Goal: Check status: Check status

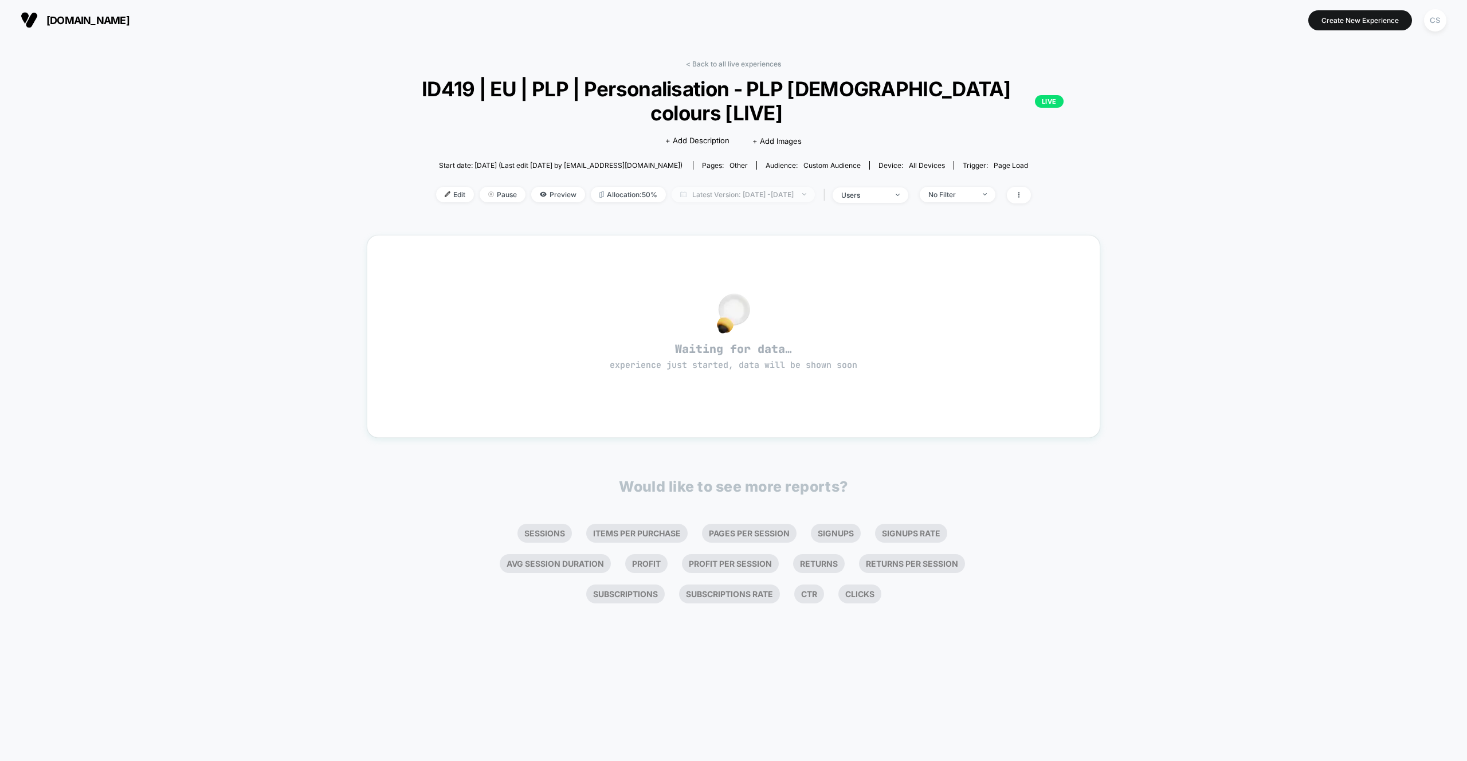
click at [795, 195] on span "Latest Version: [DATE] - [DATE]" at bounding box center [743, 194] width 143 height 15
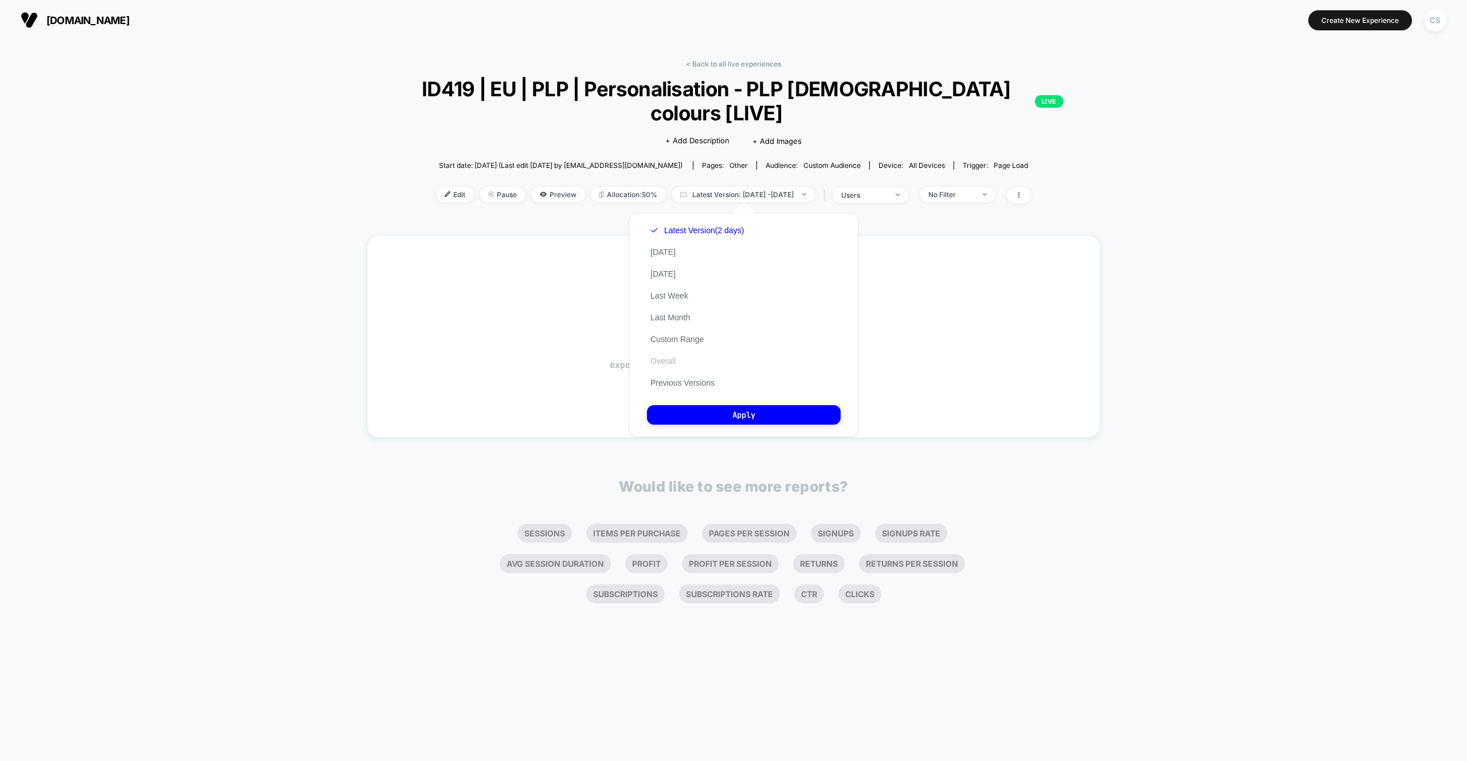
click at [668, 360] on button "Overall" at bounding box center [663, 361] width 32 height 10
click at [747, 411] on button "Apply" at bounding box center [744, 414] width 194 height 19
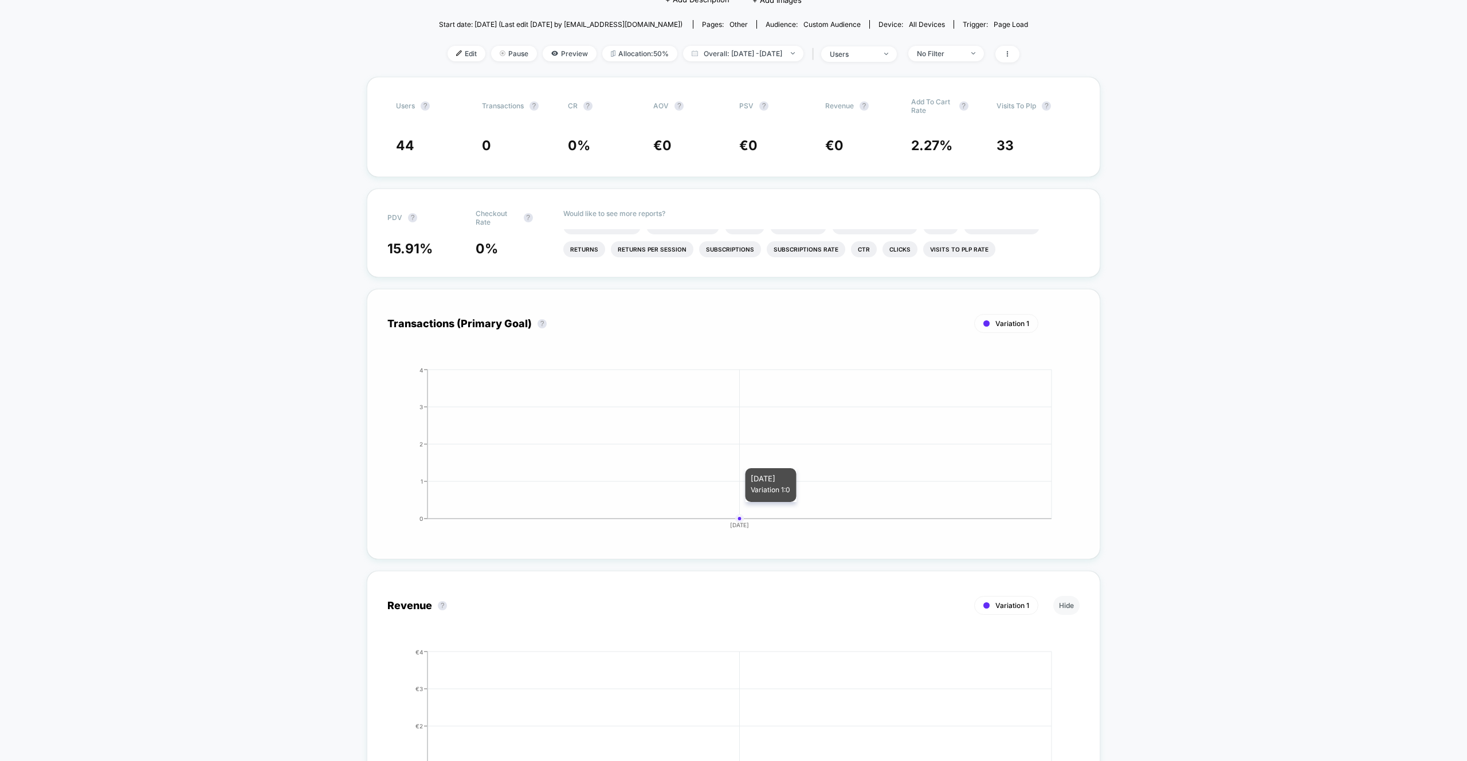
scroll to position [139, 0]
click at [803, 59] on span "Overall: [DATE] - [DATE]" at bounding box center [743, 55] width 120 height 15
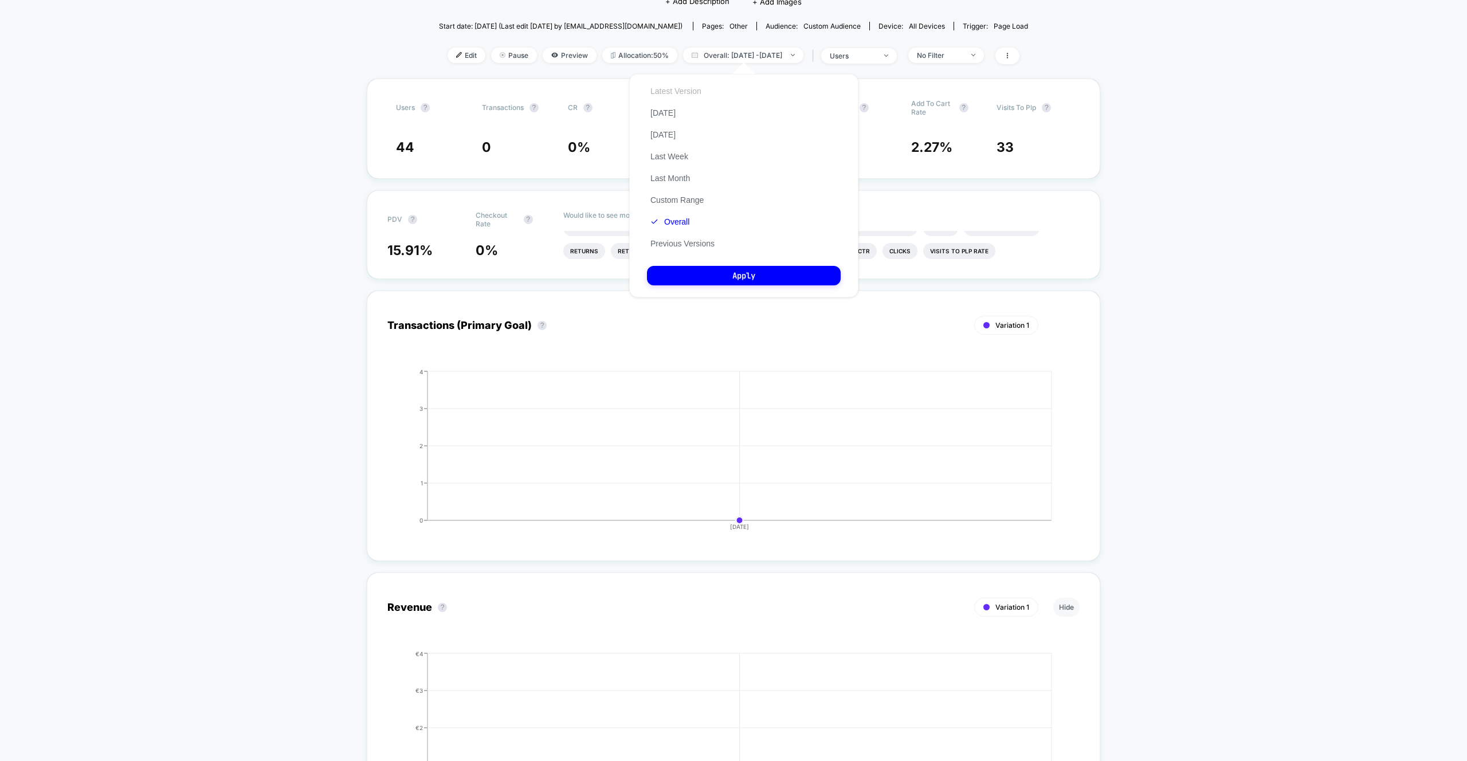
click at [683, 91] on button "Latest Version" at bounding box center [676, 91] width 58 height 10
click at [738, 277] on button "Apply" at bounding box center [744, 275] width 194 height 19
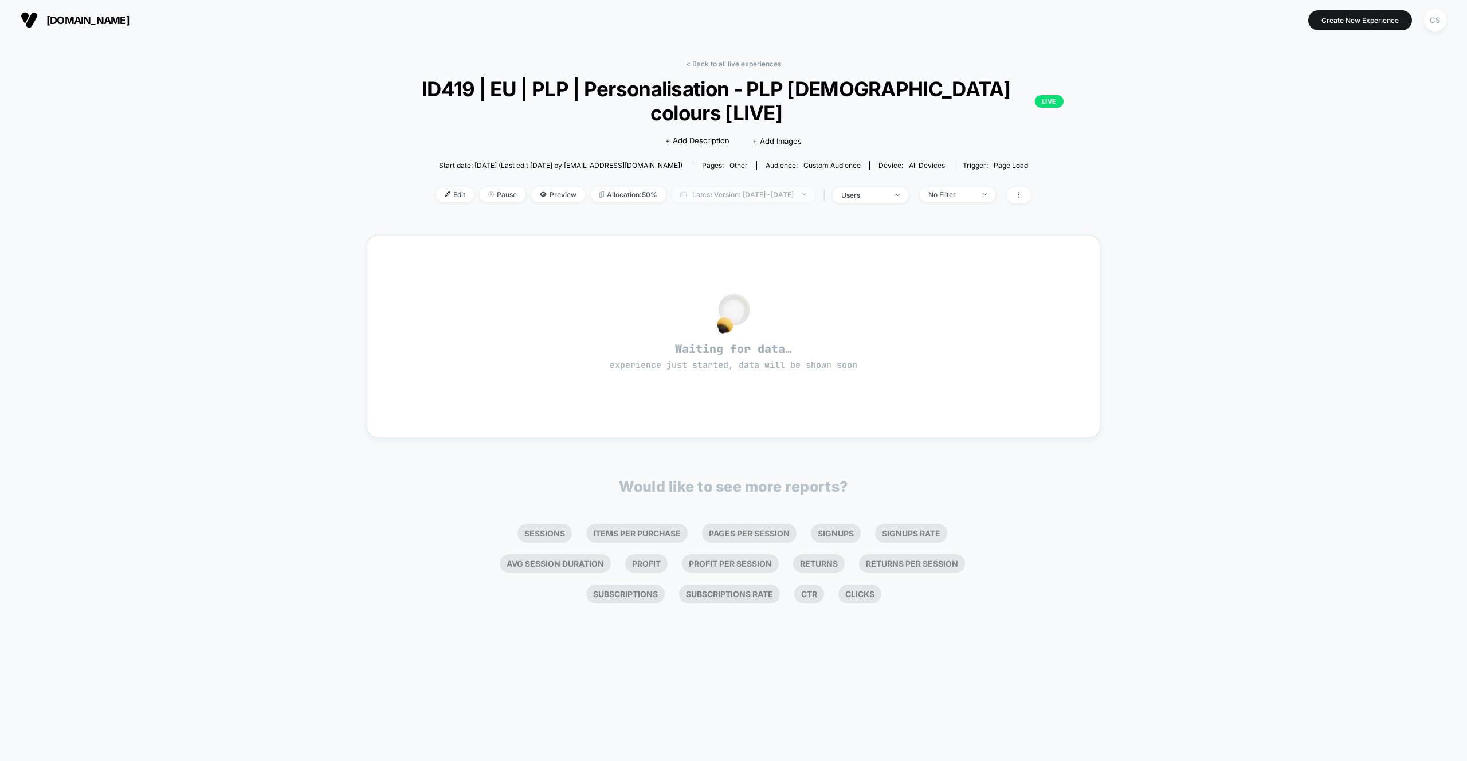
click at [758, 198] on span "Latest Version: [DATE] - [DATE]" at bounding box center [743, 194] width 143 height 15
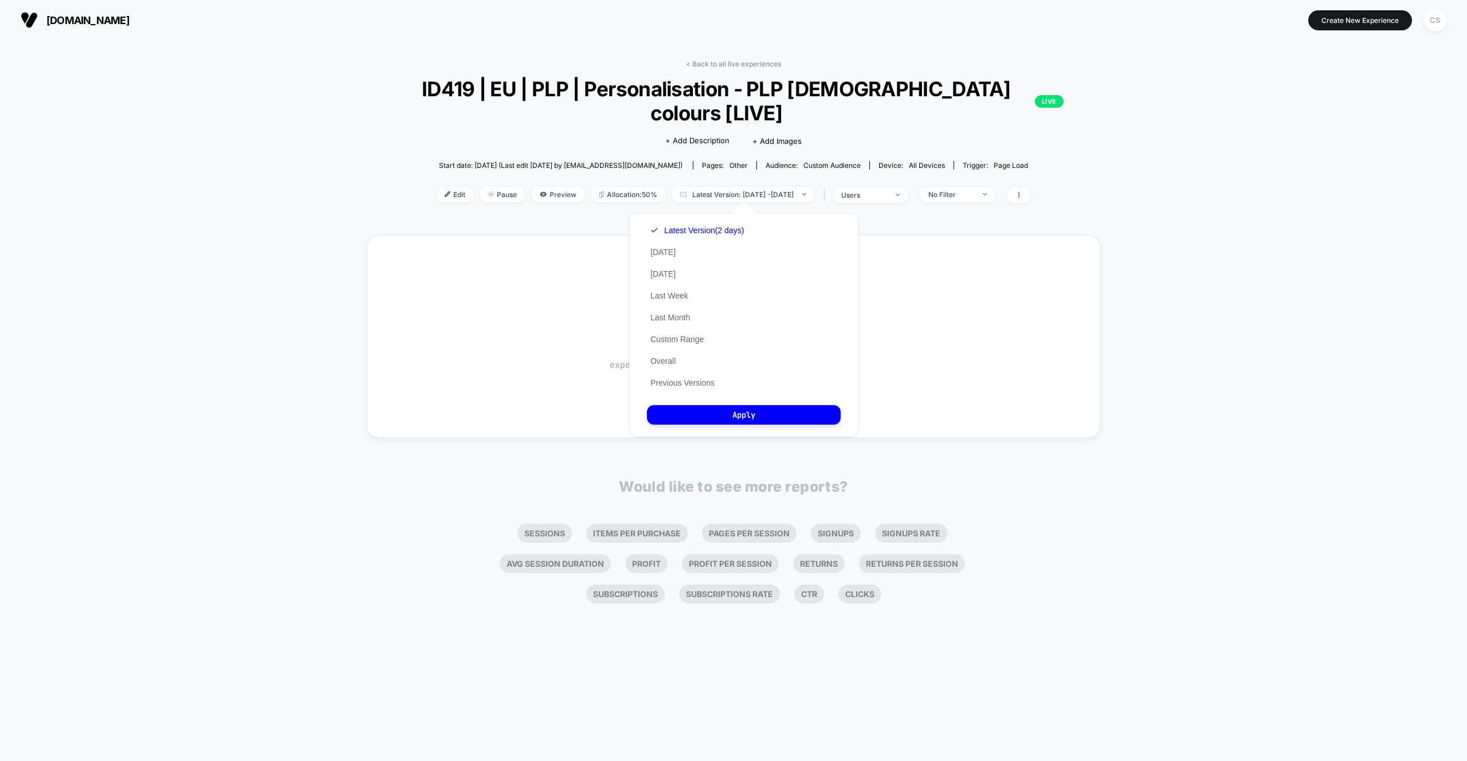
click at [734, 252] on div "Latest Version (2 days) [DATE] [DATE] Last Week Last Month Custom Range Overall…" at bounding box center [697, 306] width 100 height 174
click at [674, 252] on div "Latest Version (2 days) [DATE] [DATE] Last Week Last Month Custom Range Overall…" at bounding box center [697, 306] width 100 height 174
click at [658, 255] on button "[DATE]" at bounding box center [663, 252] width 32 height 10
click at [743, 421] on button "Apply" at bounding box center [744, 414] width 194 height 19
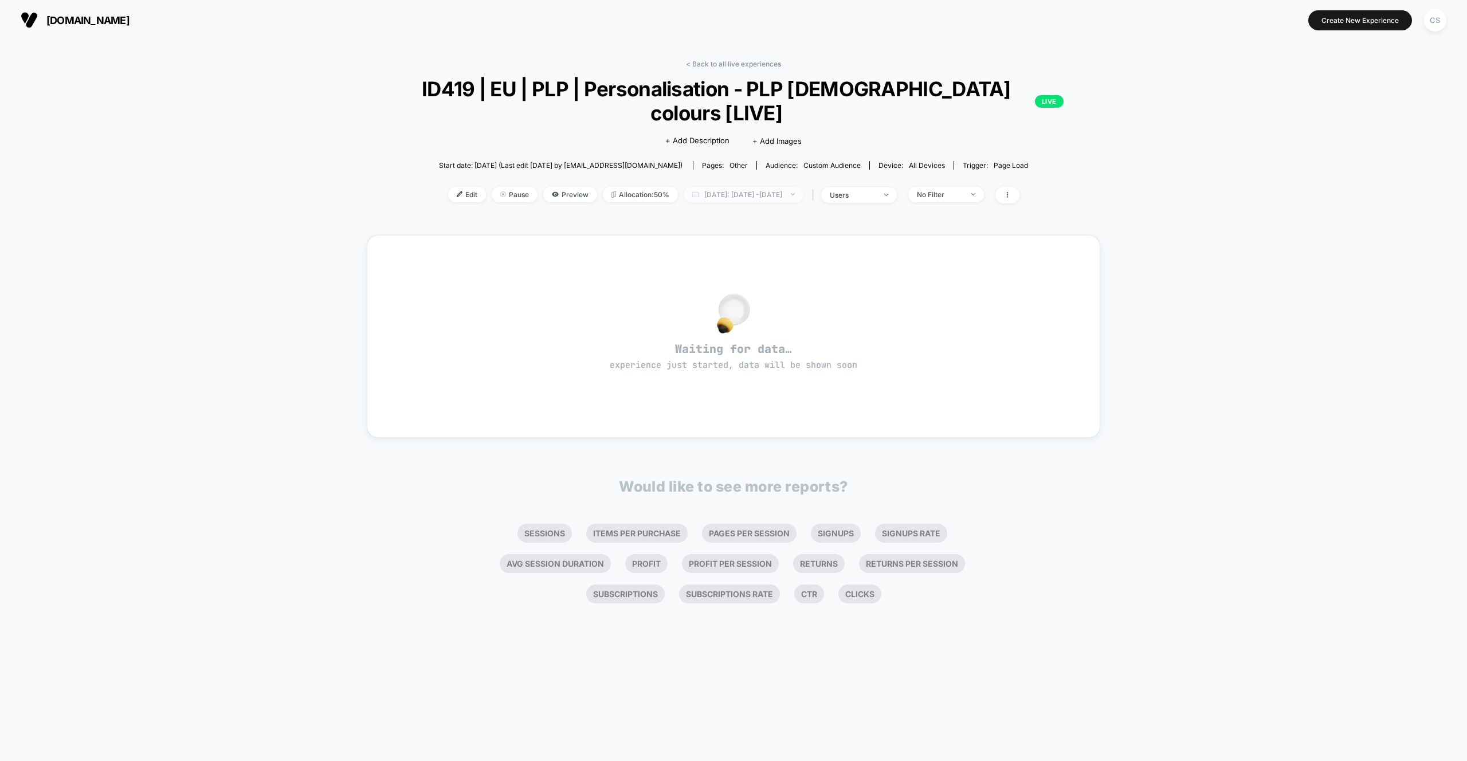
click at [766, 193] on span "[DATE]: [DATE] - [DATE]" at bounding box center [744, 194] width 120 height 15
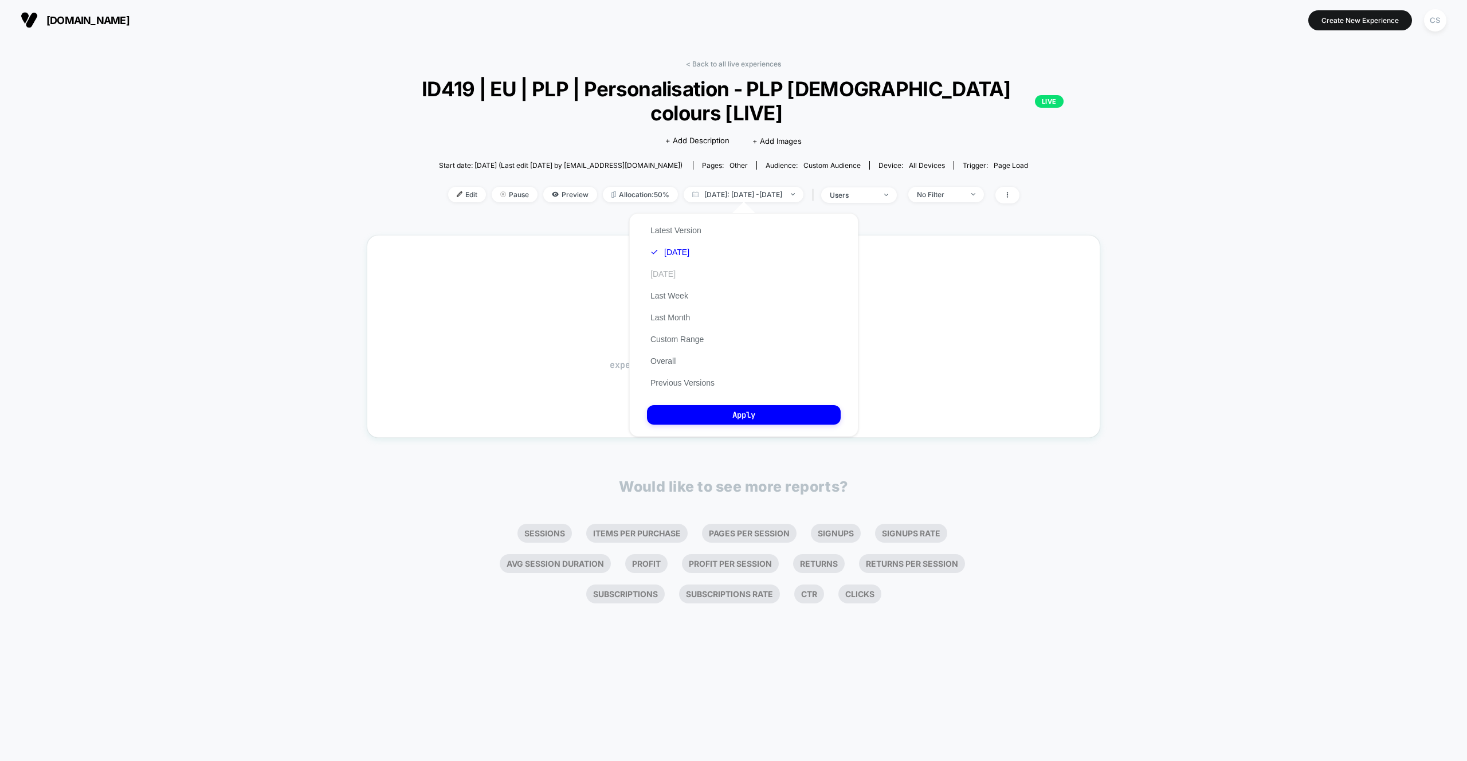
click at [669, 271] on button "[DATE]" at bounding box center [663, 274] width 32 height 10
click at [755, 425] on div "Latest Version [DATE] [DATE] Last Week Last Month Custom Range Overall Previous…" at bounding box center [743, 324] width 229 height 223
click at [755, 420] on button "Apply" at bounding box center [744, 414] width 194 height 19
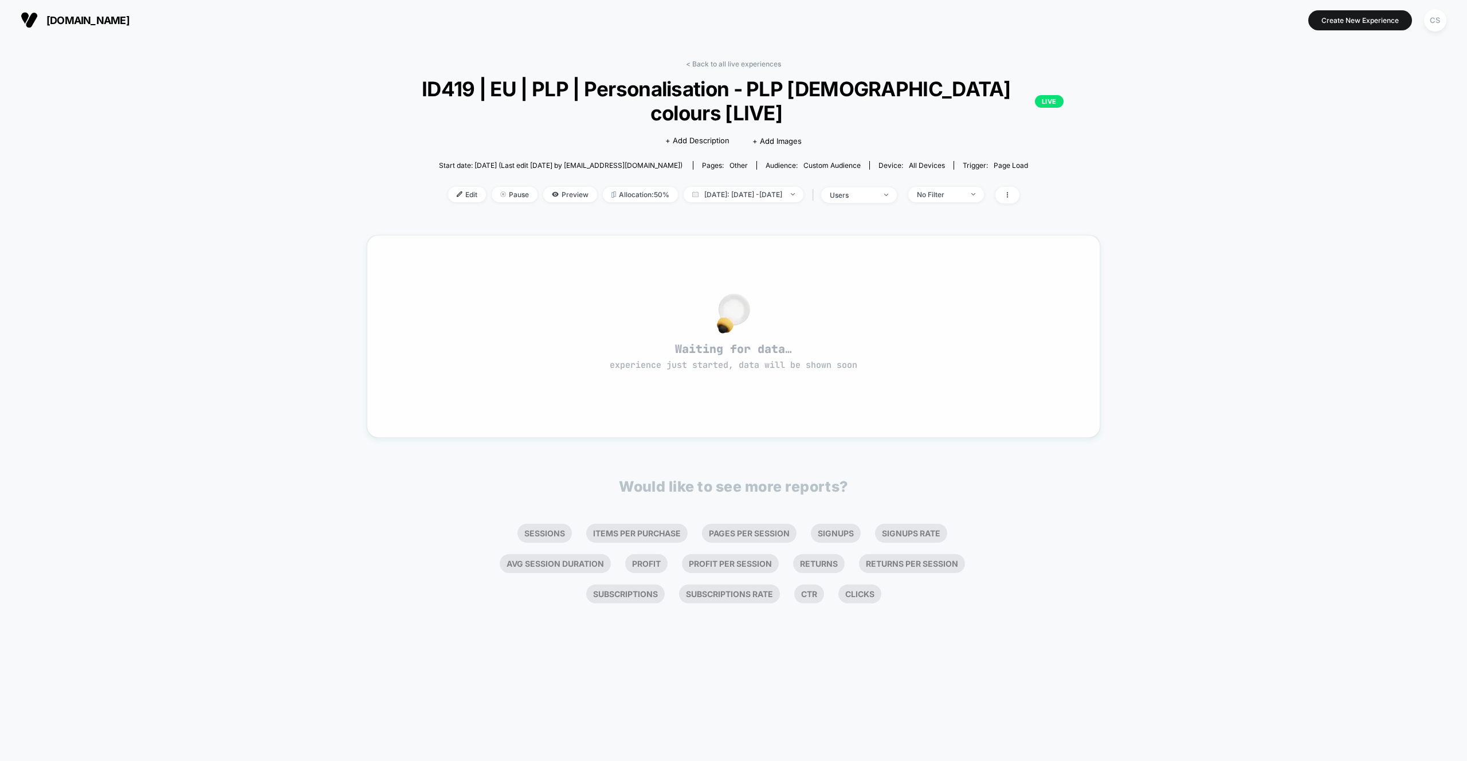
click at [712, 356] on span "Waiting for data… experience just started, data will be shown soon" at bounding box center [733, 357] width 692 height 30
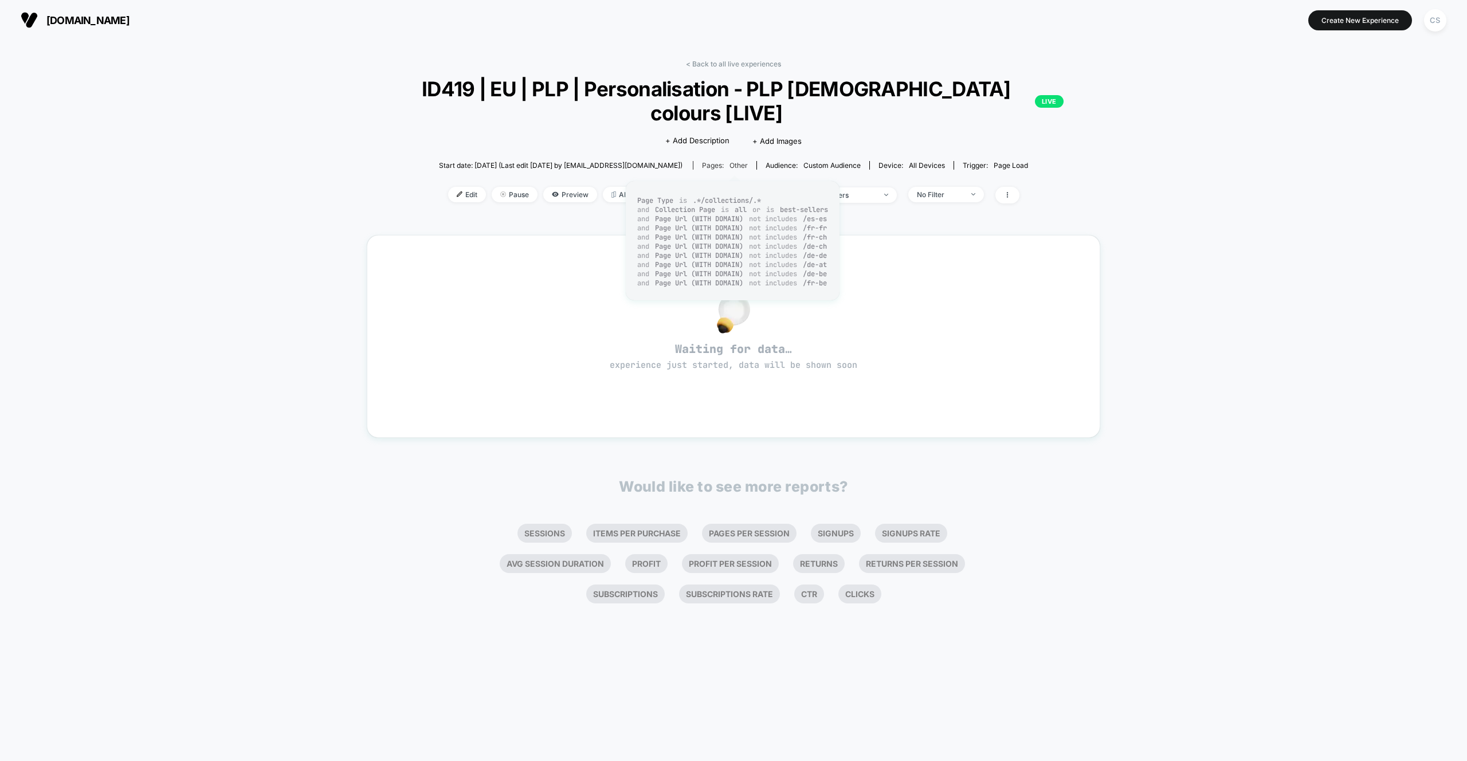
click at [733, 166] on div "Pages: other" at bounding box center [725, 165] width 46 height 9
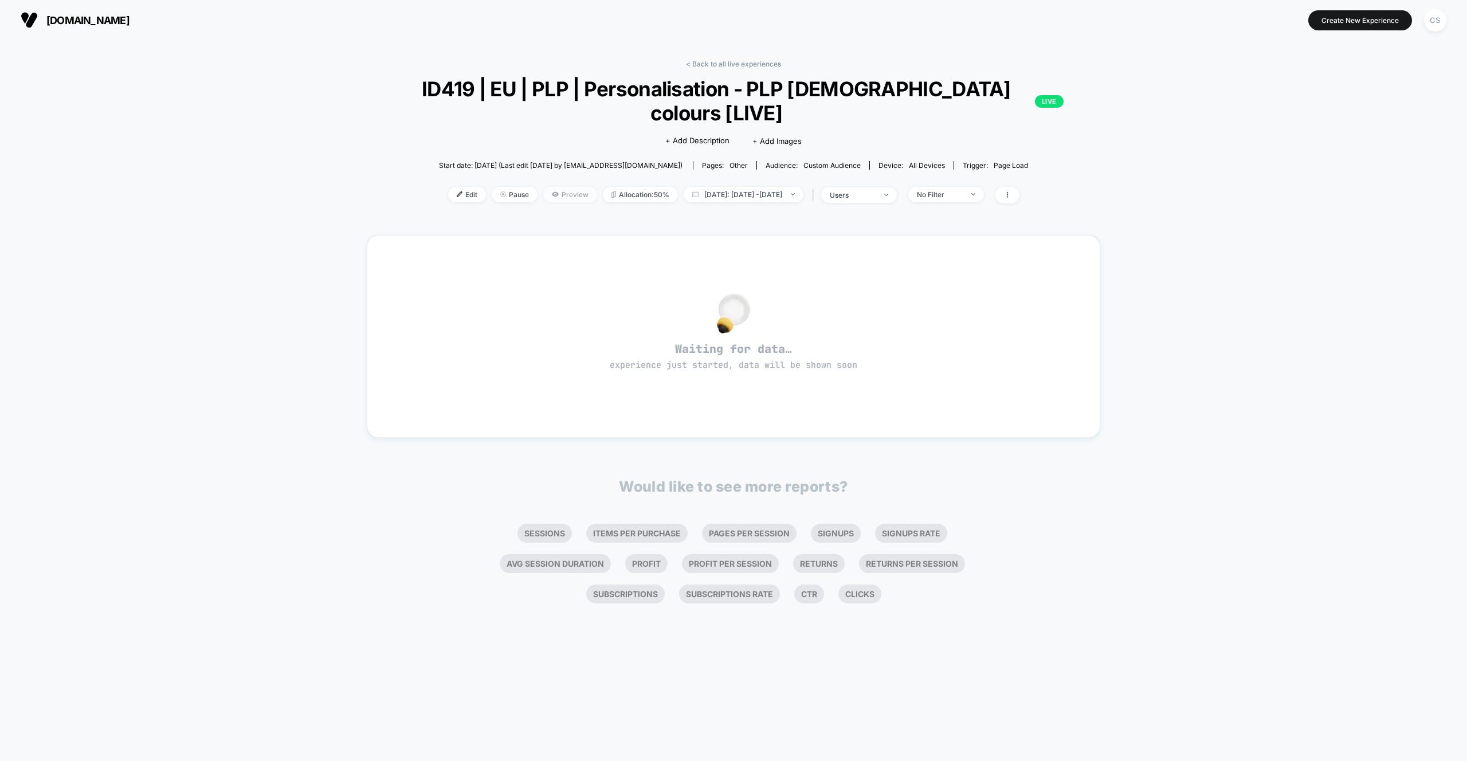
click at [543, 191] on span "Preview" at bounding box center [570, 194] width 54 height 15
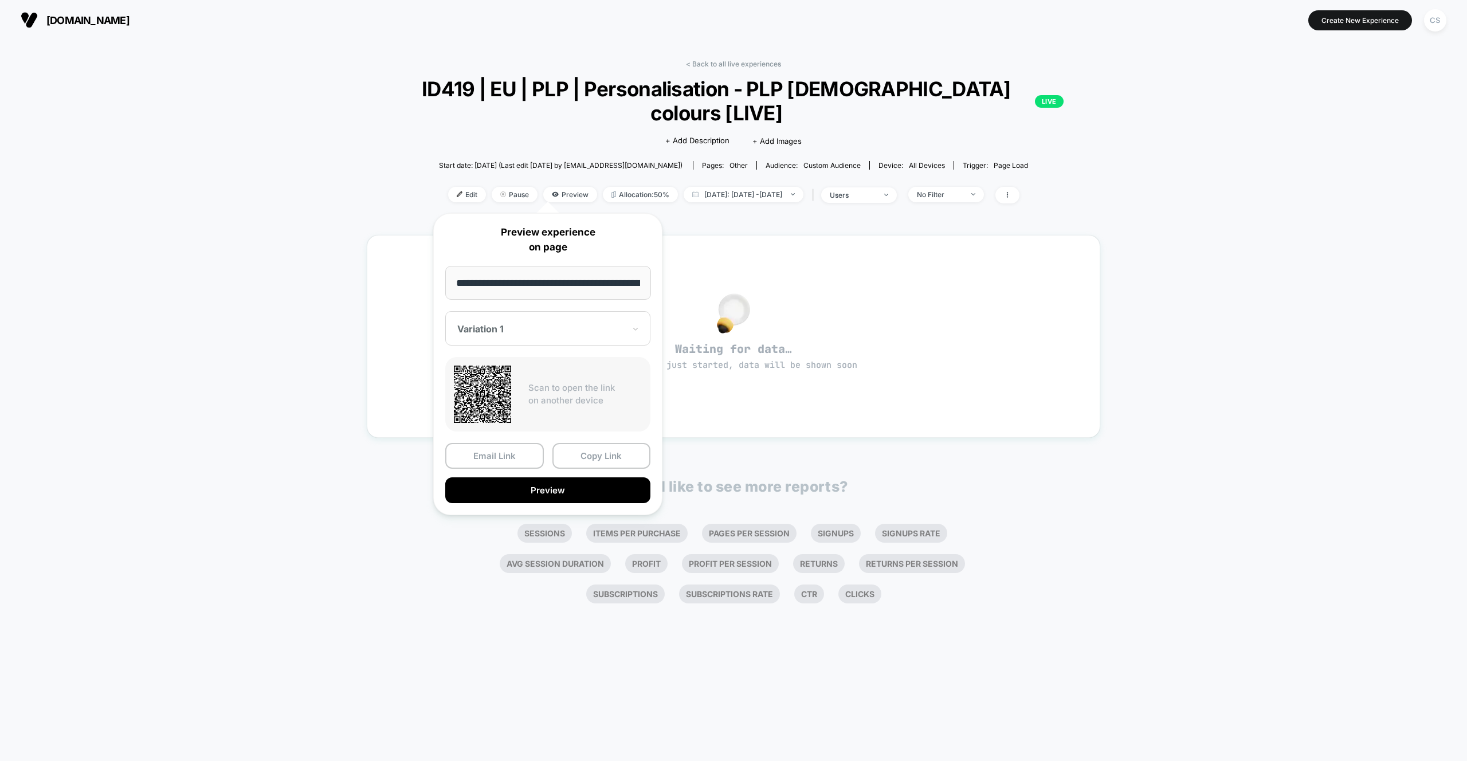
click at [559, 280] on input "**********" at bounding box center [548, 283] width 206 height 34
click at [560, 317] on div "Variation 1" at bounding box center [547, 328] width 205 height 34
click at [513, 389] on div "CONTROL" at bounding box center [548, 389] width 194 height 21
click at [498, 322] on div "CONTROL" at bounding box center [541, 329] width 170 height 14
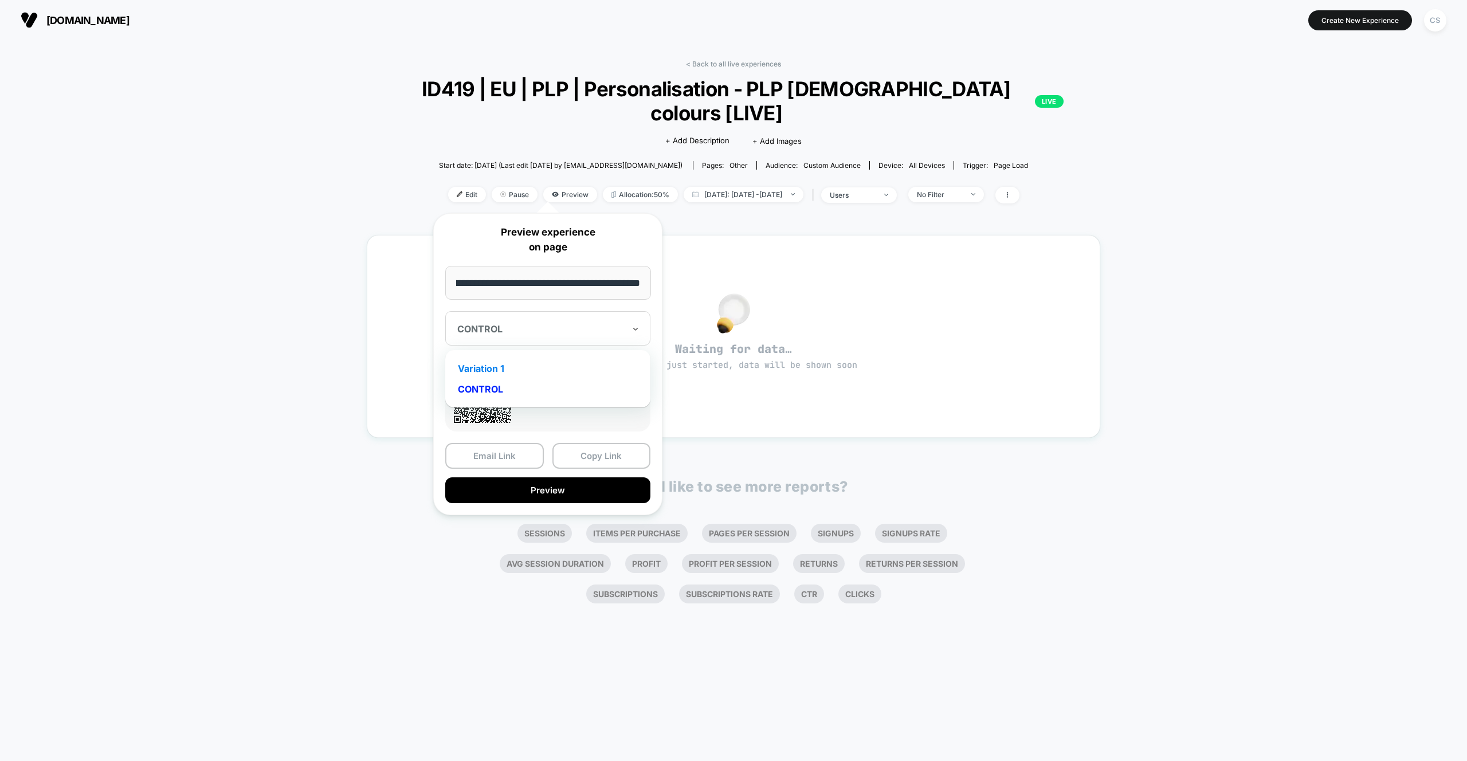
click at [495, 375] on div "Variation 1" at bounding box center [548, 368] width 194 height 21
click at [724, 59] on div "< Back to all live experiences ID419 | EU | PLP | Personalisation - PLP [DEMOGR…" at bounding box center [733, 331] width 733 height 558
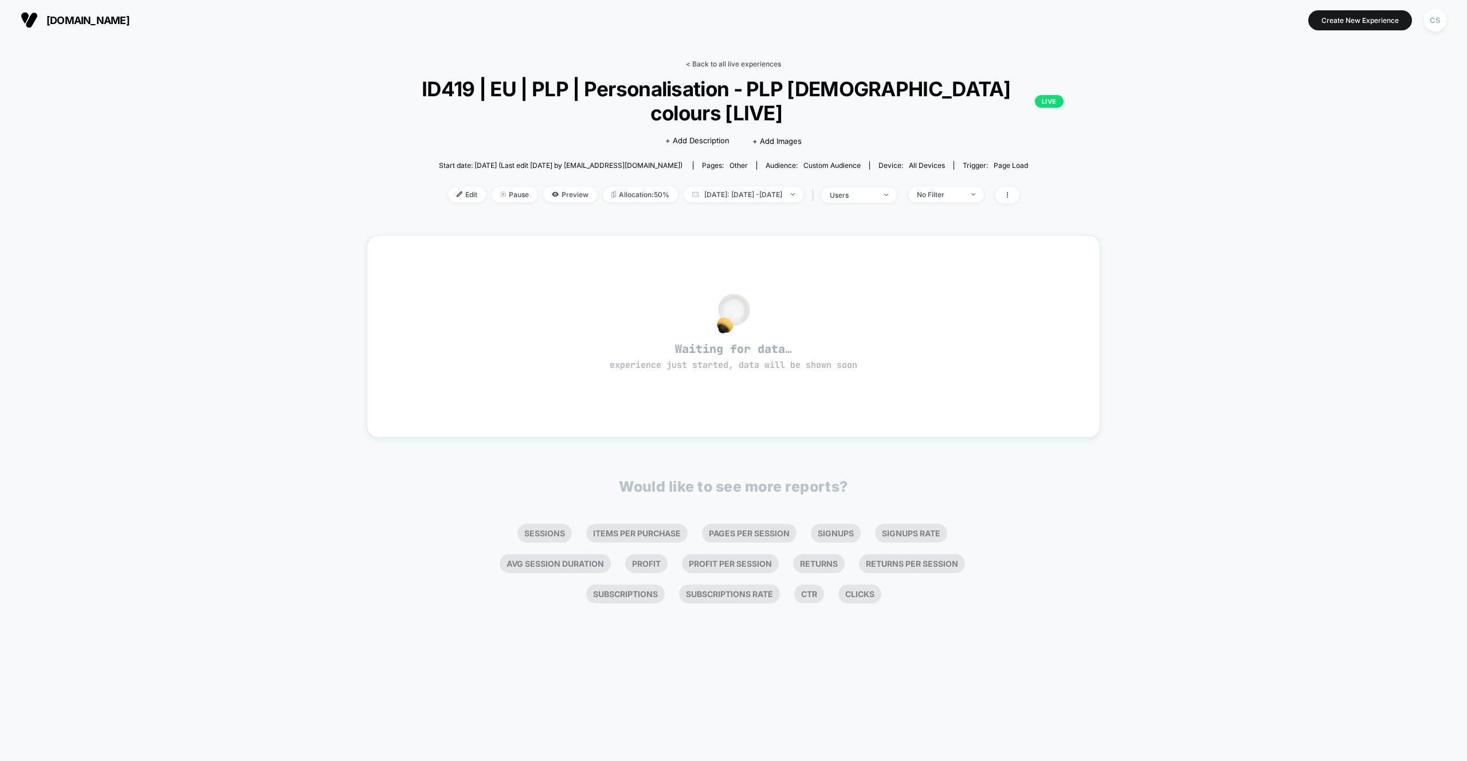
click at [711, 64] on link "< Back to all live experiences" at bounding box center [733, 64] width 95 height 9
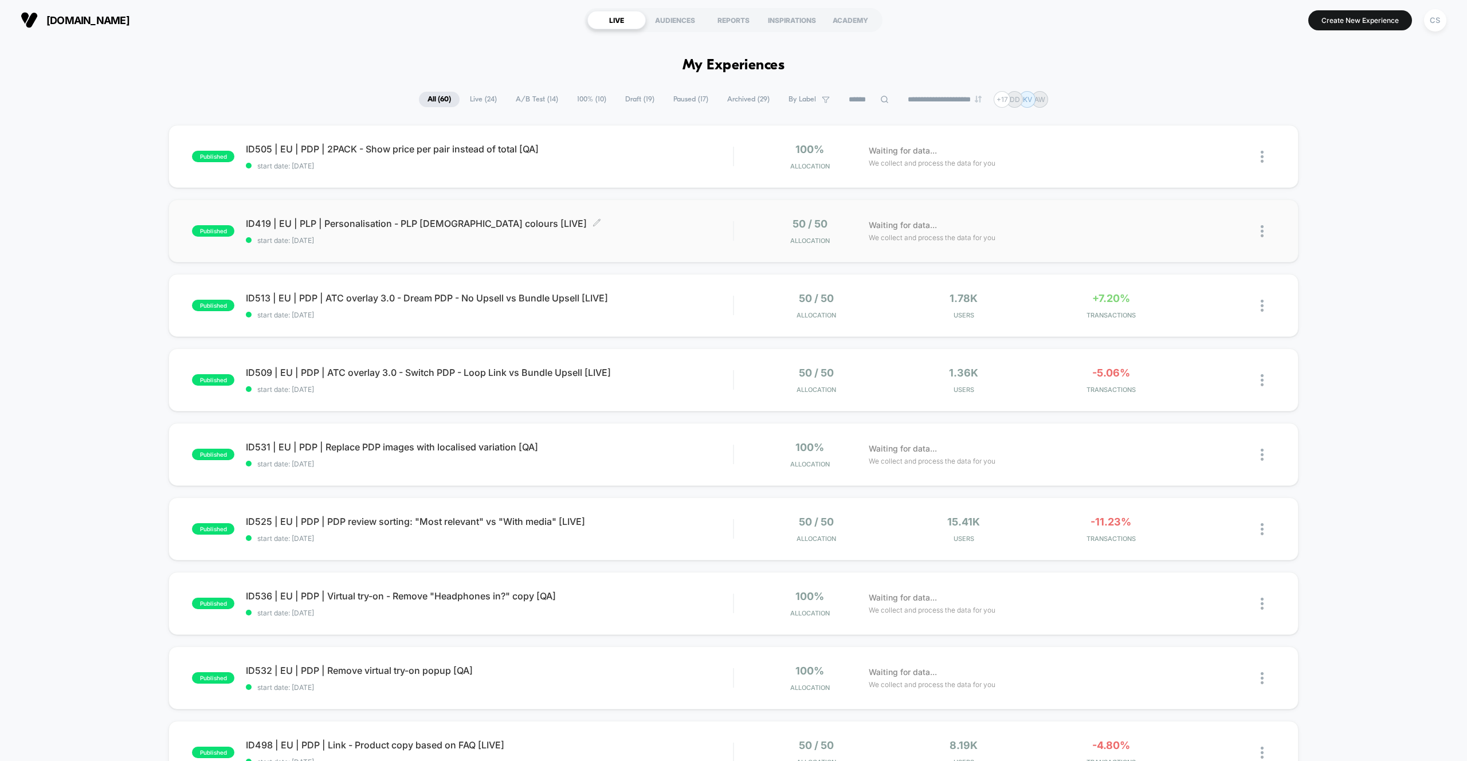
click at [444, 234] on div "ID419 | EU | PLP | Personalisation - PLP [DEMOGRAPHIC_DATA] colours [LIVE] Clic…" at bounding box center [489, 231] width 487 height 27
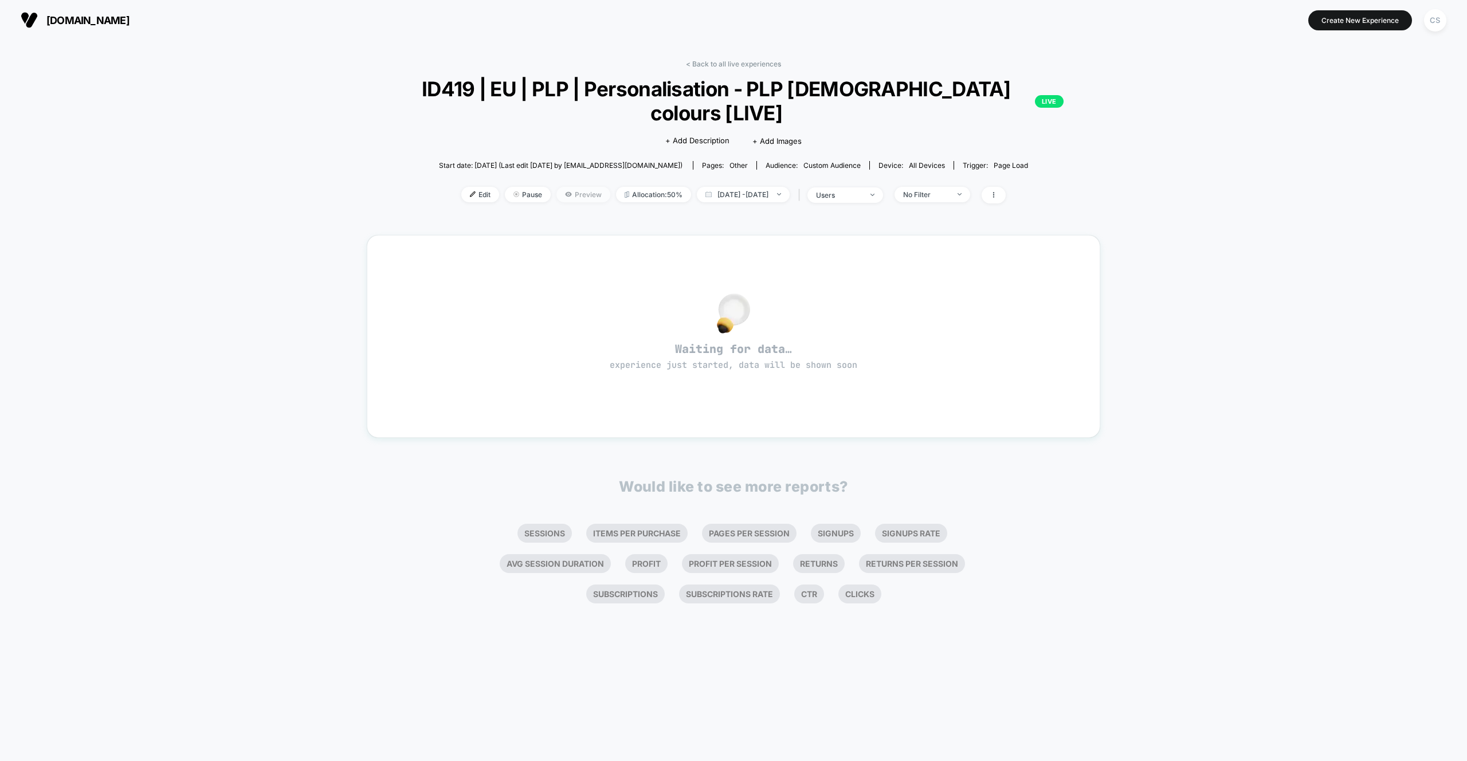
click at [563, 189] on span "Preview" at bounding box center [583, 194] width 54 height 15
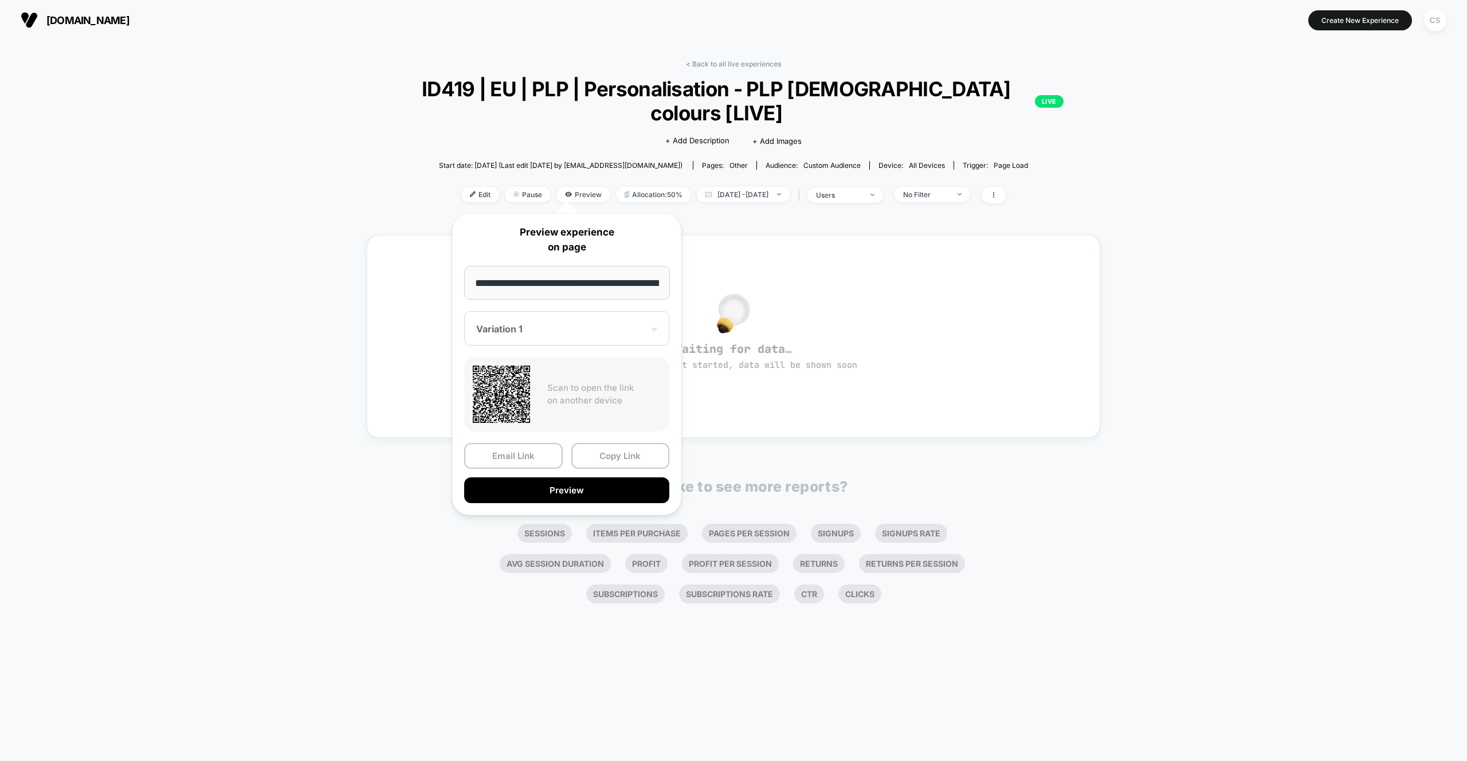
click at [572, 279] on input "**********" at bounding box center [567, 283] width 206 height 34
click at [601, 456] on button "Copy Link" at bounding box center [620, 456] width 99 height 26
